Goal: Check status: Check status

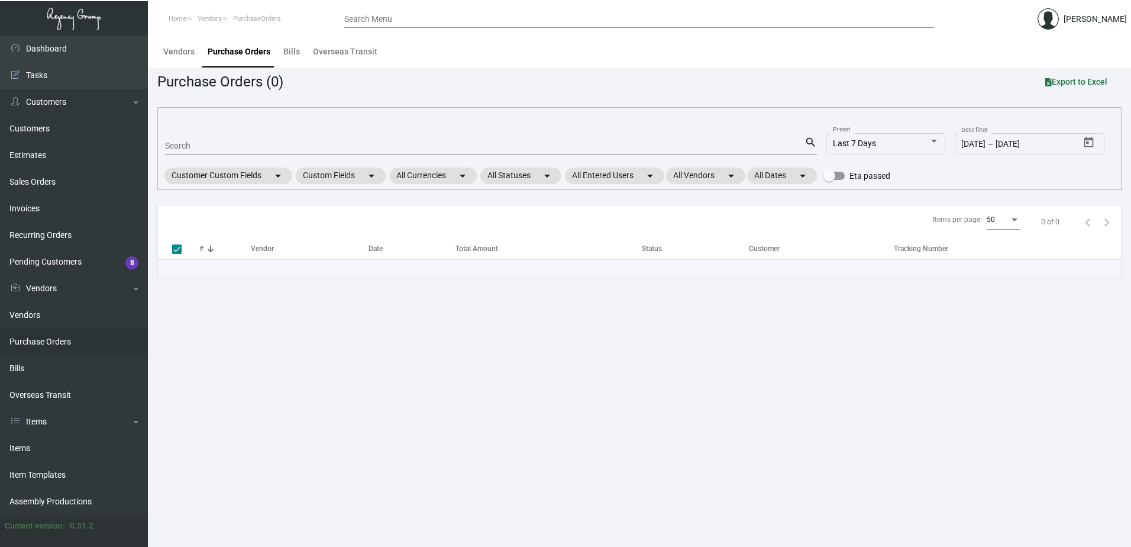
click at [690, 140] on div "Search" at bounding box center [485, 145] width 640 height 18
paste input "104996"
type input "104996"
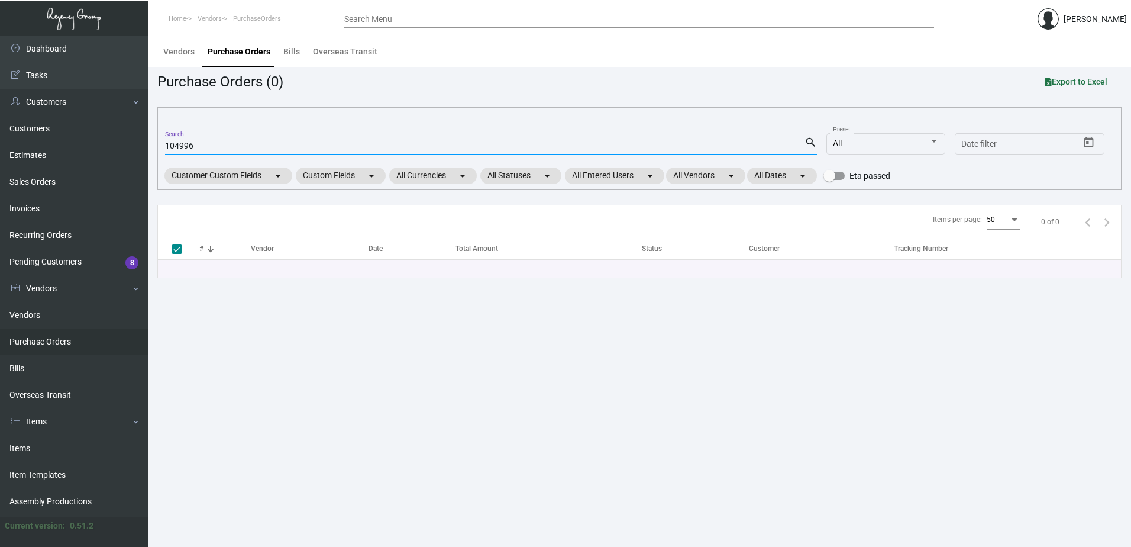
type input "104996"
checkbox input "false"
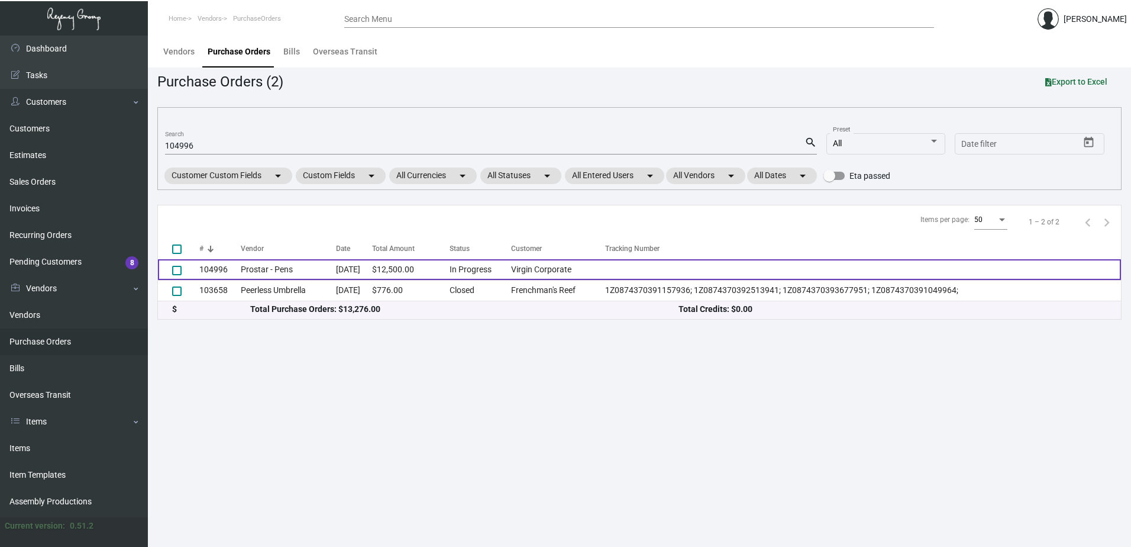
click at [311, 273] on td "Prostar - Pens" at bounding box center [288, 269] width 95 height 21
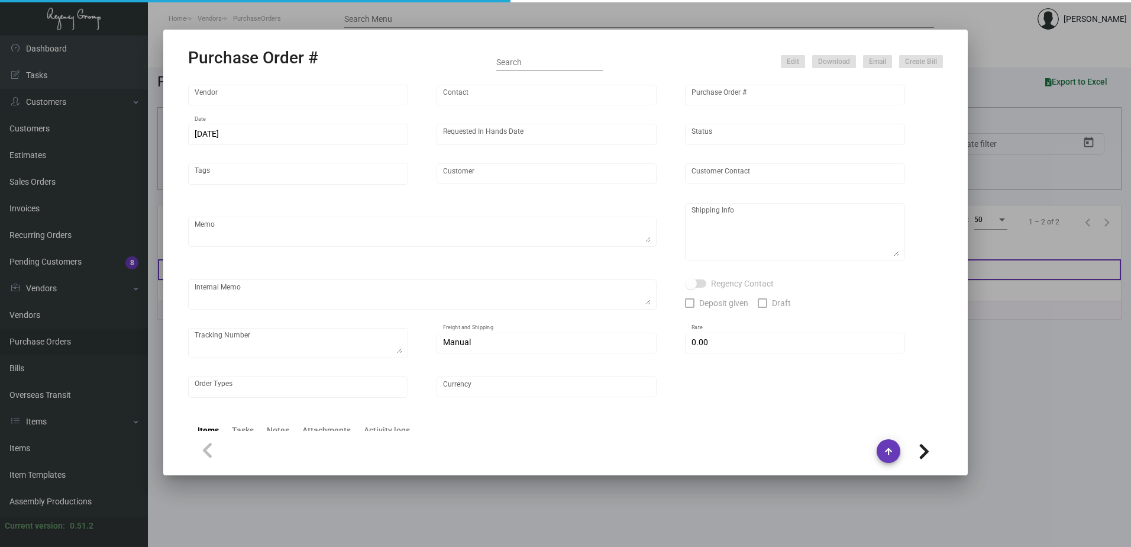
type input "Prostar - Pens"
type input "[PERSON_NAME]"
type input "104996"
type input "[DATE]"
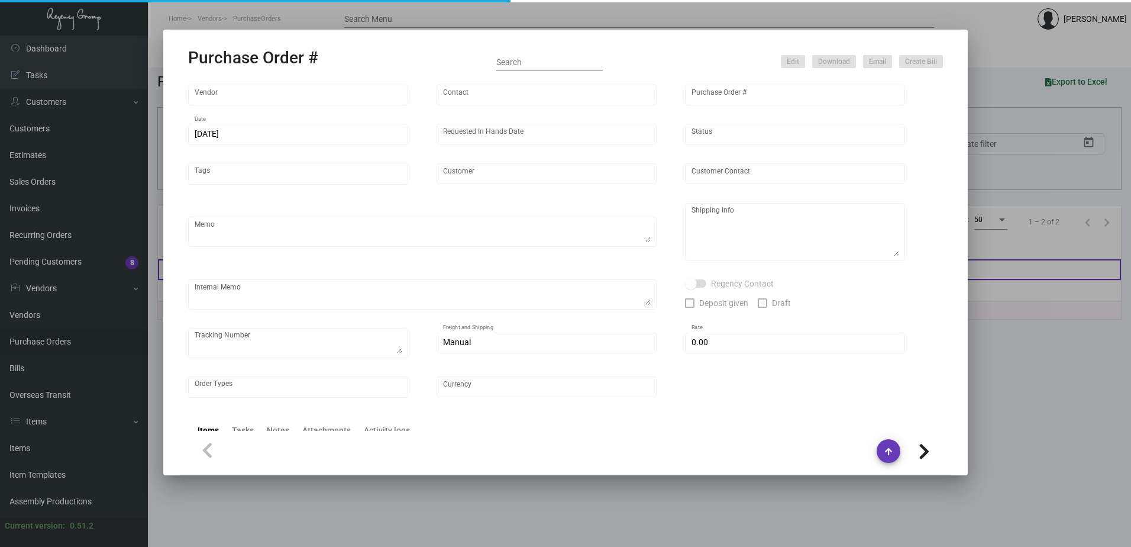
type input "Virgin Corporate"
type textarea "Please ship 15k in the first shipment and wait to receive shipping instructions…"
type textarea "Regency Group NJ - [PERSON_NAME] [STREET_ADDRESS]"
checkbox input "true"
type input "$ 0.00"
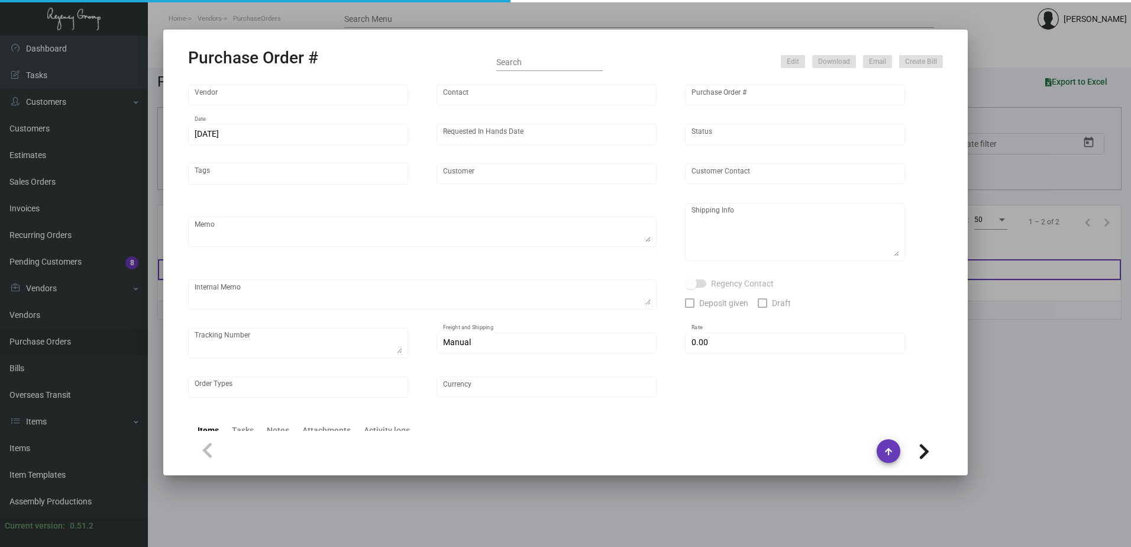
type input "United States Dollar $"
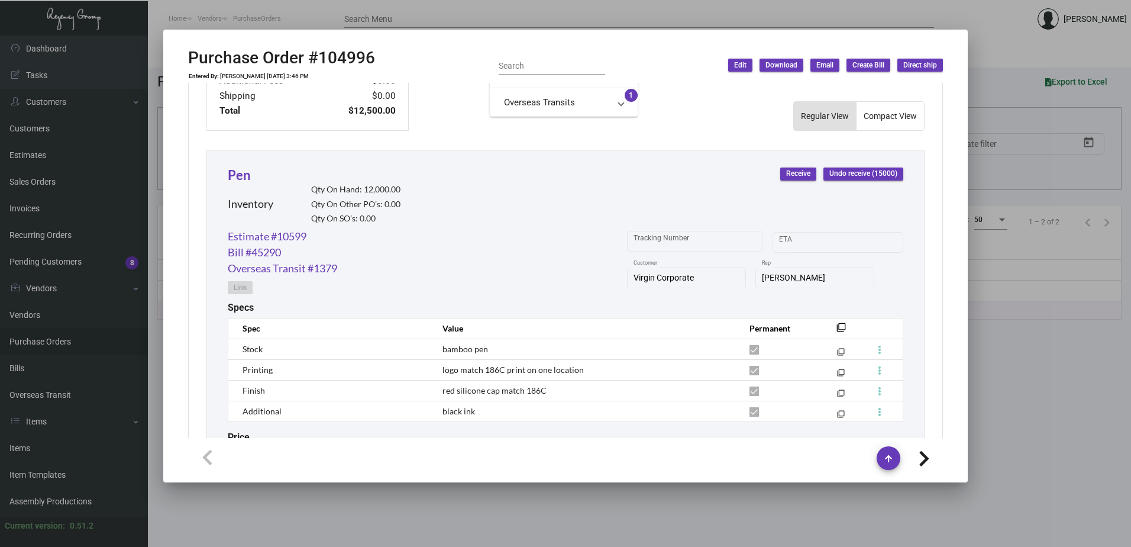
scroll to position [577, 0]
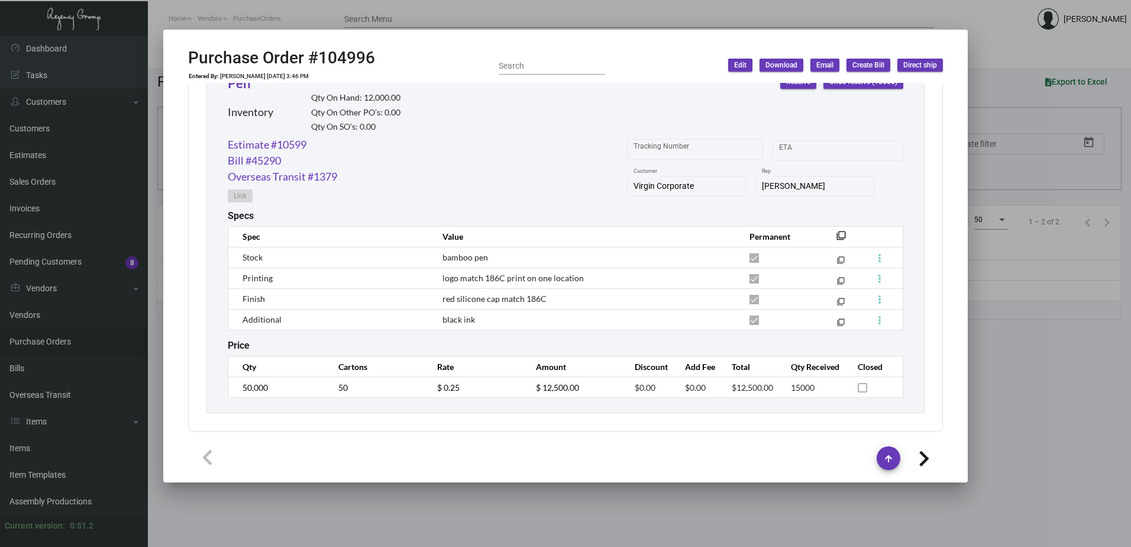
click at [986, 36] on div at bounding box center [565, 273] width 1131 height 547
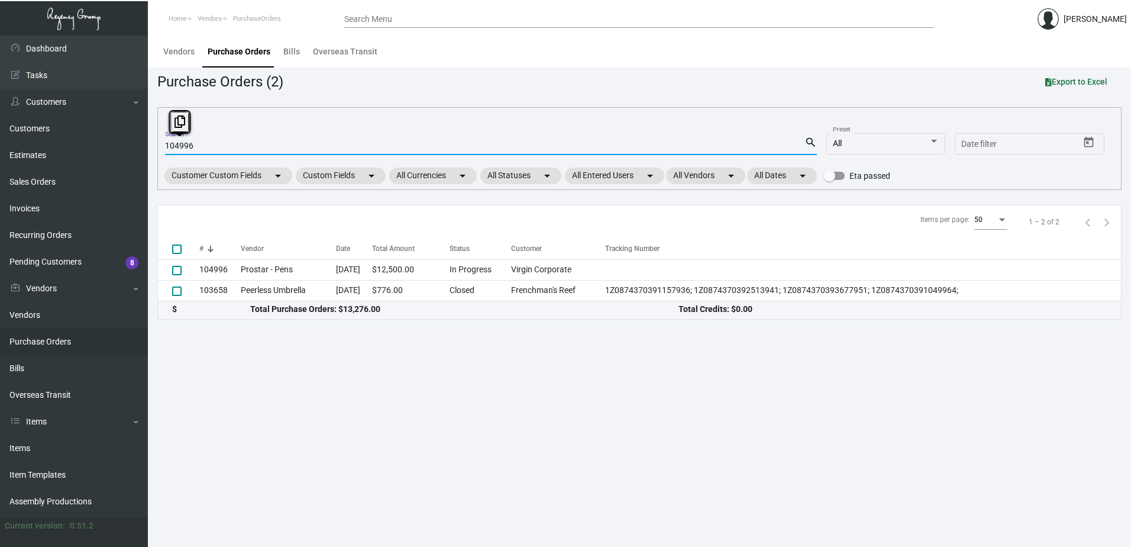
drag, startPoint x: 224, startPoint y: 141, endPoint x: 157, endPoint y: 146, distance: 66.5
click at [157, 146] on div "104996 Search search All Preset Start date – Date filter Customer Custom Fields…" at bounding box center [639, 148] width 964 height 83
paste input "2831"
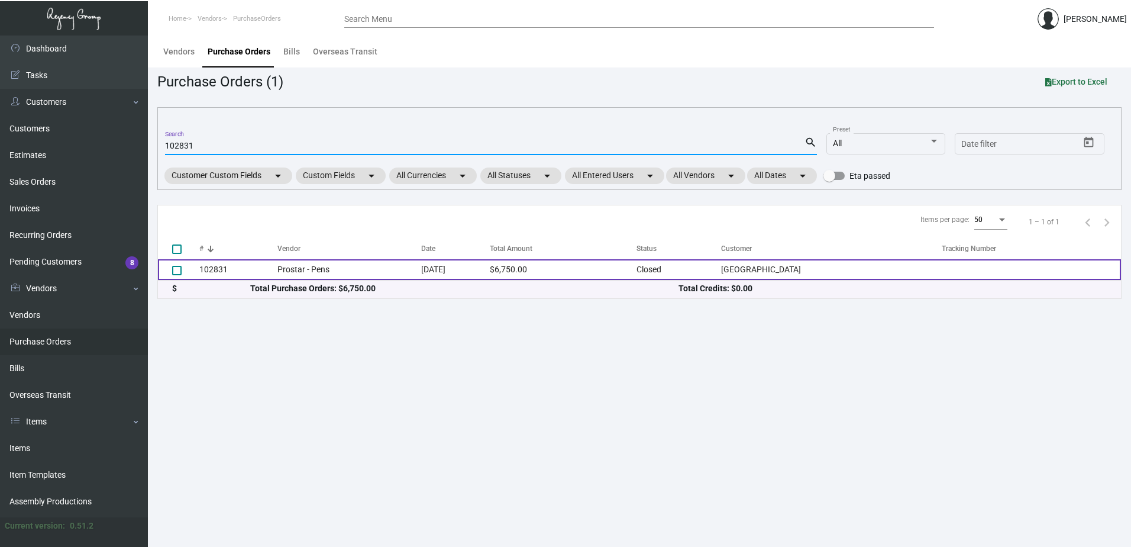
type input "102831"
click at [264, 276] on td "102831" at bounding box center [238, 269] width 78 height 21
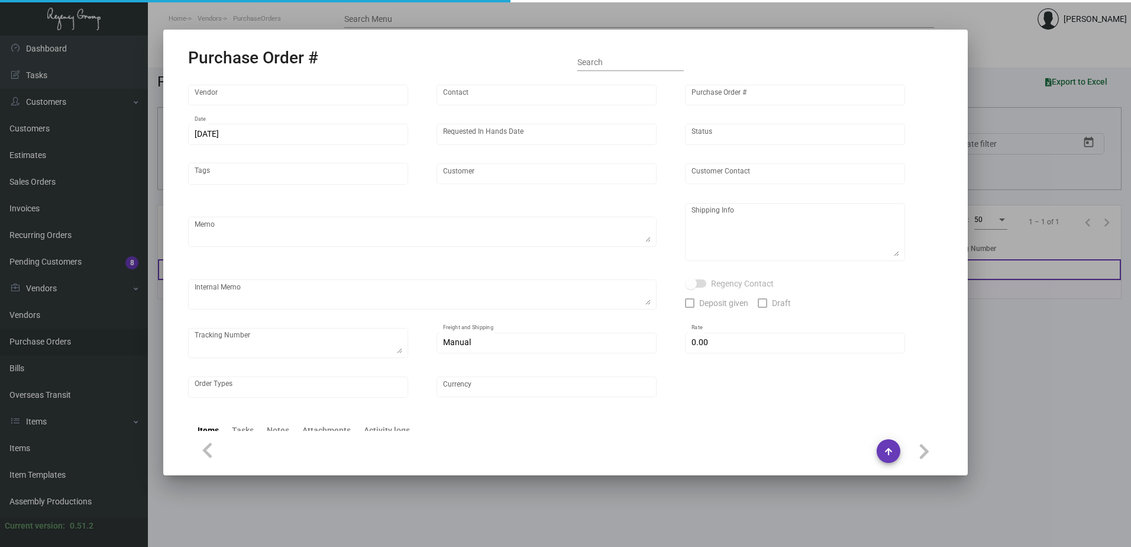
type input "Prostar - Pens"
type input "[PERSON_NAME]"
type input "102831"
type input "[DATE]"
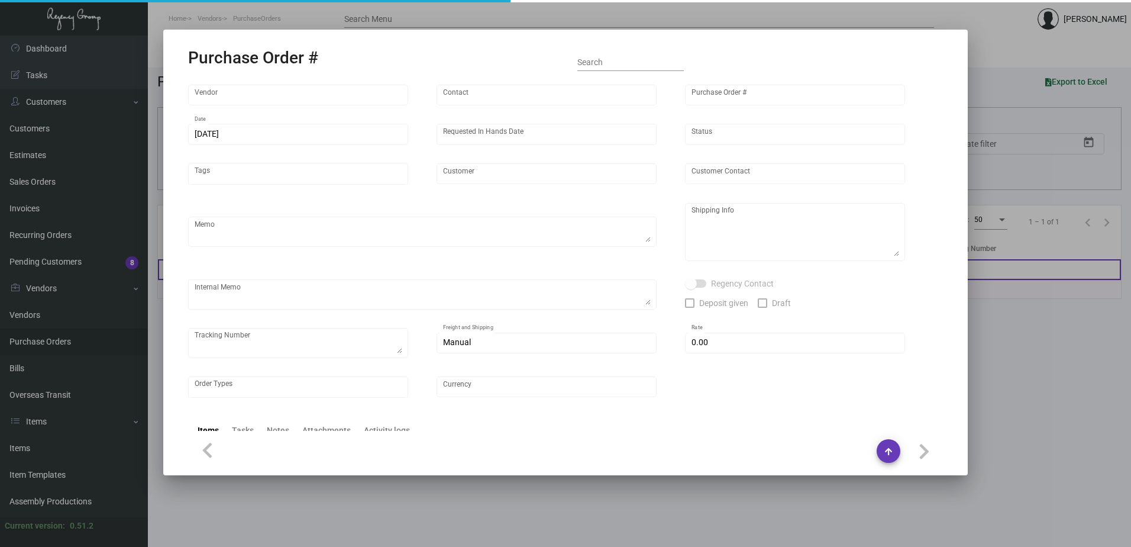
type input "[GEOGRAPHIC_DATA]"
type textarea "by boat to our NJ warehouse."
type textarea "Regency Group NJ - [PERSON_NAME] [STREET_ADDRESS]"
type textarea "Production will be ready around Mid-March to late March."
checkbox input "true"
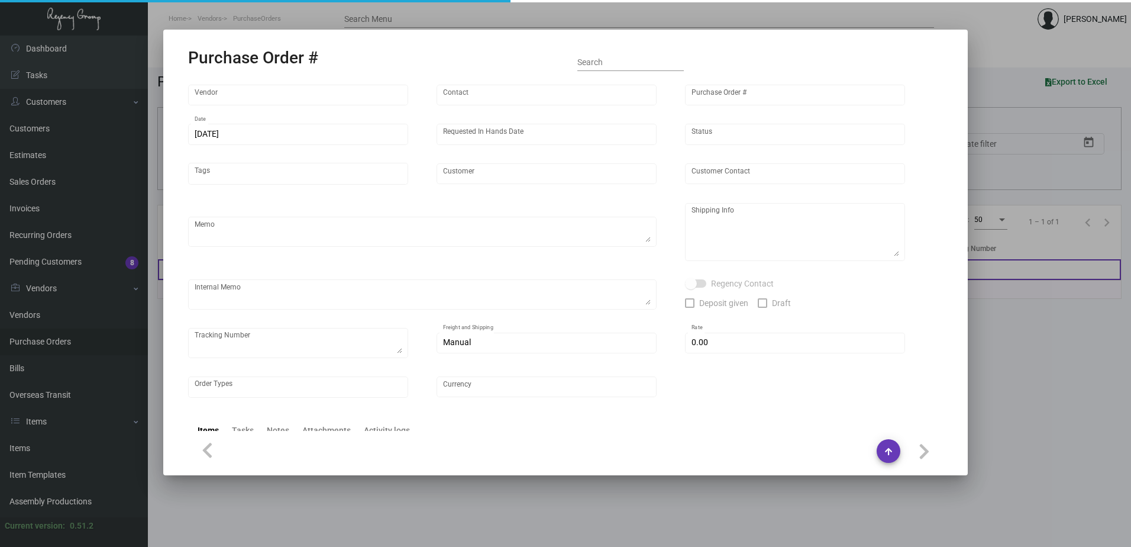
type input "$ 0.00"
type input "United States Dollar $"
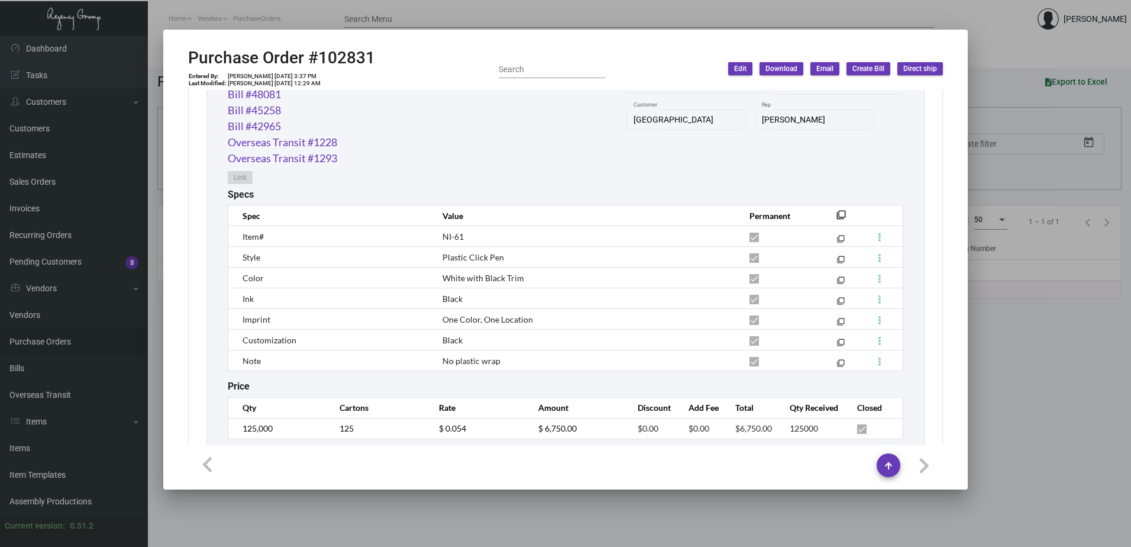
scroll to position [685, 0]
